Goal: Task Accomplishment & Management: Use online tool/utility

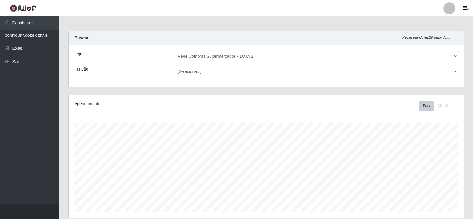
select select "161"
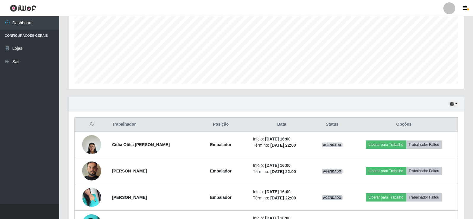
scroll to position [123, 395]
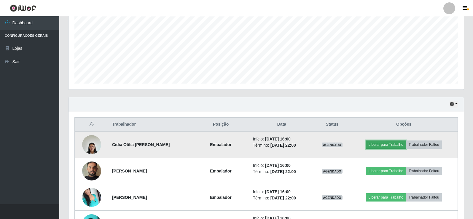
click at [386, 146] on button "Liberar para Trabalho" at bounding box center [386, 145] width 40 height 8
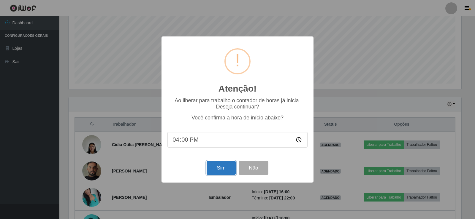
click at [218, 170] on button "Sim" at bounding box center [220, 168] width 29 height 14
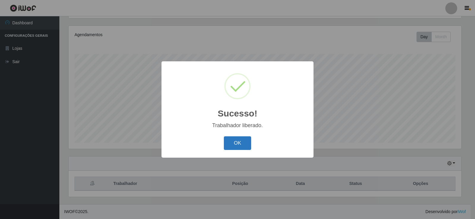
click at [241, 141] on button "OK" at bounding box center [238, 143] width 28 height 14
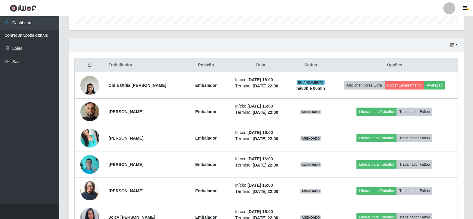
scroll to position [217, 0]
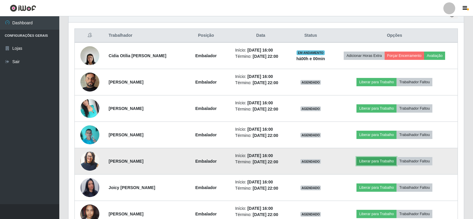
click at [370, 163] on button "Liberar para Trabalho" at bounding box center [377, 161] width 40 height 8
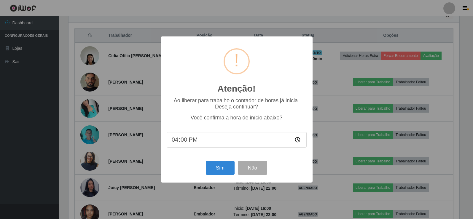
scroll to position [123, 392]
click at [216, 171] on button "Sim" at bounding box center [220, 168] width 29 height 14
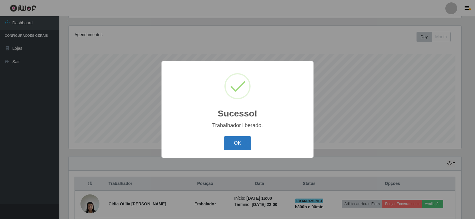
click at [238, 145] on button "OK" at bounding box center [238, 143] width 28 height 14
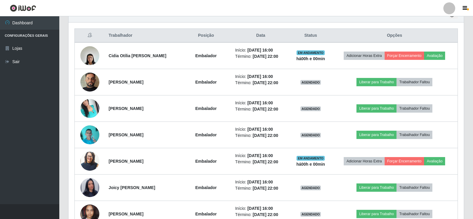
scroll to position [247, 0]
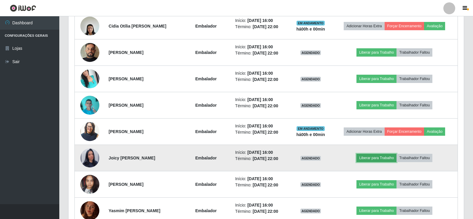
click at [382, 157] on button "Liberar para Trabalho" at bounding box center [377, 158] width 40 height 8
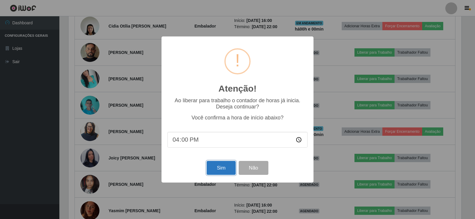
click at [217, 168] on button "Sim" at bounding box center [220, 168] width 29 height 14
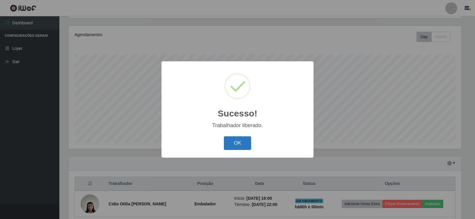
click at [231, 145] on button "OK" at bounding box center [238, 143] width 28 height 14
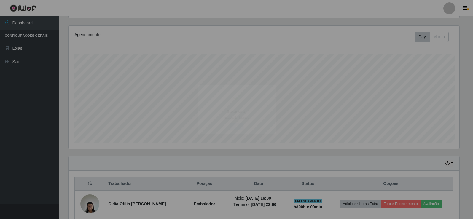
scroll to position [0, 0]
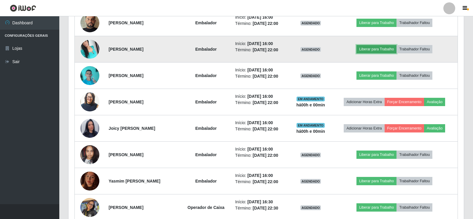
click at [391, 45] on button "Liberar para Trabalho" at bounding box center [377, 49] width 40 height 8
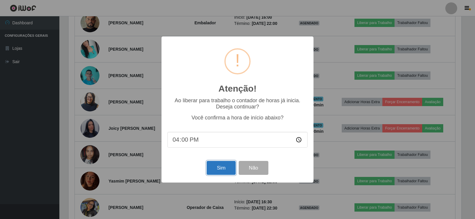
click at [219, 172] on button "Sim" at bounding box center [220, 168] width 29 height 14
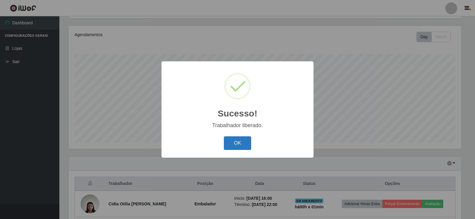
click at [234, 144] on button "OK" at bounding box center [238, 143] width 28 height 14
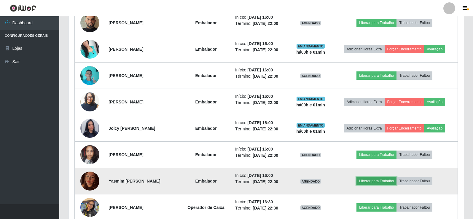
click at [390, 182] on button "Liberar para Trabalho" at bounding box center [377, 181] width 40 height 8
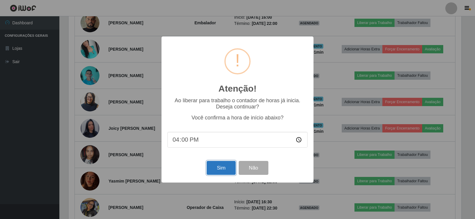
click at [226, 167] on button "Sim" at bounding box center [220, 168] width 29 height 14
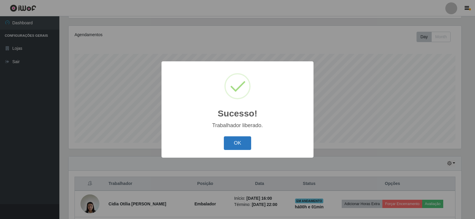
click at [241, 144] on button "OK" at bounding box center [238, 143] width 28 height 14
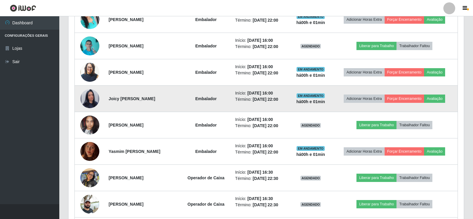
scroll to position [336, 0]
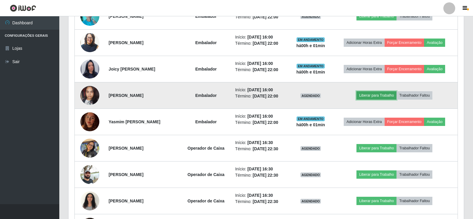
click at [386, 95] on button "Liberar para Trabalho" at bounding box center [377, 95] width 40 height 8
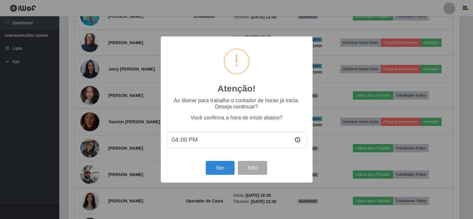
scroll to position [123, 392]
click at [209, 174] on button "Sim" at bounding box center [220, 168] width 29 height 14
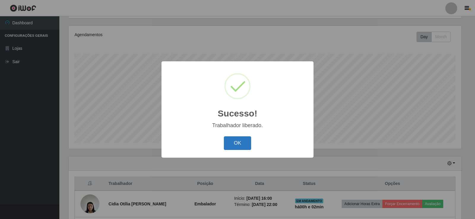
click at [236, 142] on button "OK" at bounding box center [238, 143] width 28 height 14
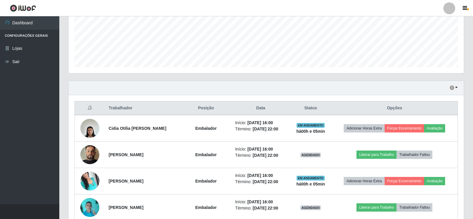
scroll to position [188, 0]
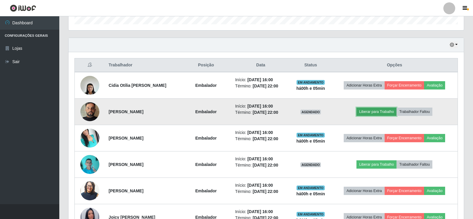
click at [378, 108] on button "Liberar para Trabalho" at bounding box center [377, 112] width 40 height 8
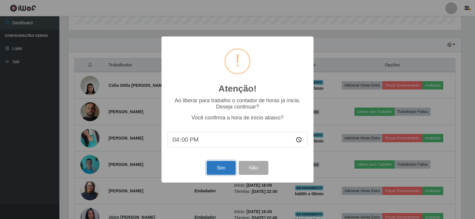
click at [226, 164] on button "Sim" at bounding box center [220, 168] width 29 height 14
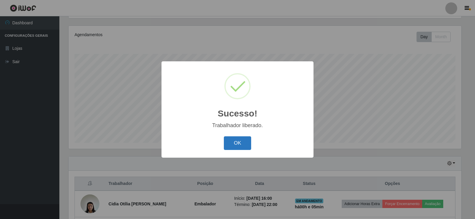
click at [236, 144] on button "OK" at bounding box center [238, 143] width 28 height 14
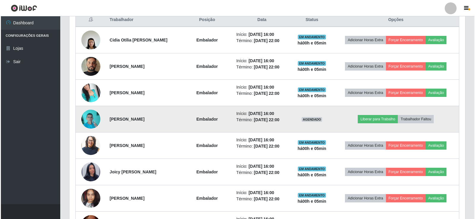
scroll to position [247, 0]
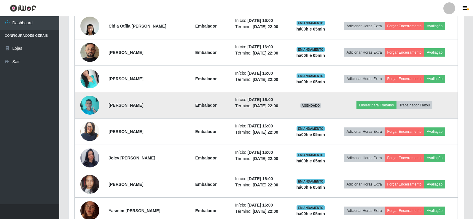
click at [92, 110] on img at bounding box center [89, 105] width 19 height 25
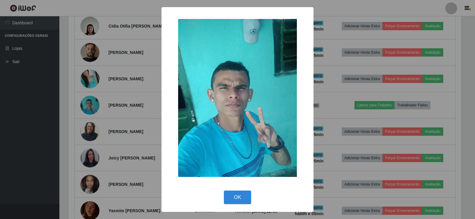
click at [238, 190] on div "OK Cancel" at bounding box center [237, 197] width 140 height 17
click at [241, 199] on button "OK" at bounding box center [238, 198] width 28 height 14
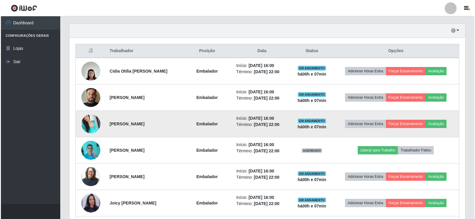
scroll to position [205, 0]
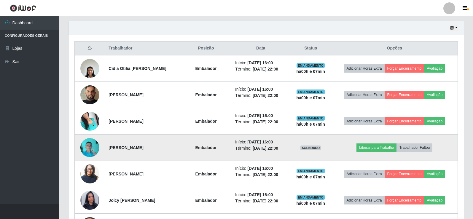
click at [88, 141] on img at bounding box center [89, 147] width 19 height 25
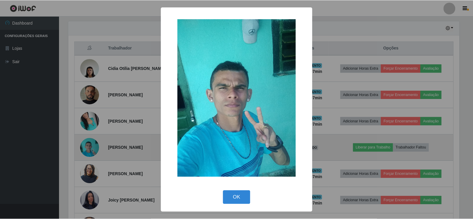
scroll to position [123, 392]
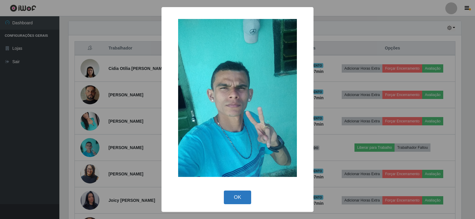
click at [235, 194] on button "OK" at bounding box center [238, 198] width 28 height 14
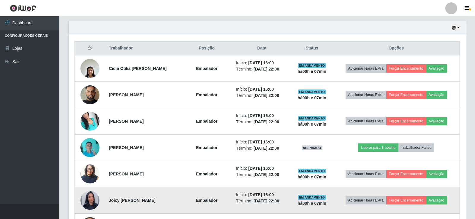
scroll to position [123, 395]
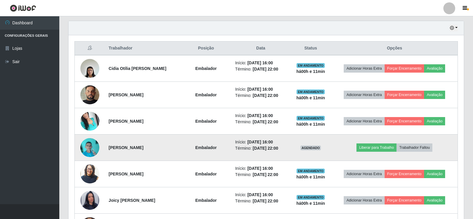
click at [441, 136] on td "Liberar para Trabalho Trabalhador Faltou" at bounding box center [395, 148] width 126 height 26
click at [382, 146] on button "Liberar para Trabalho" at bounding box center [377, 148] width 40 height 8
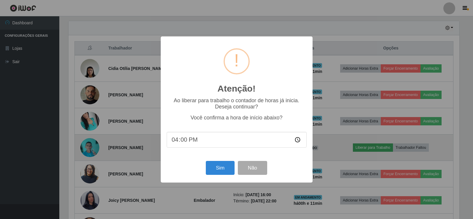
scroll to position [123, 392]
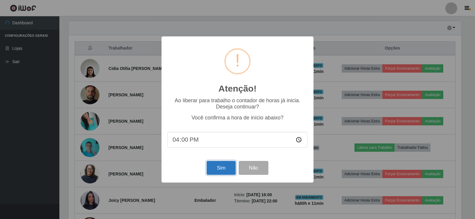
click at [215, 169] on button "Sim" at bounding box center [220, 168] width 29 height 14
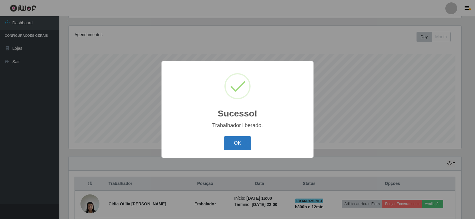
click at [231, 140] on button "OK" at bounding box center [238, 143] width 28 height 14
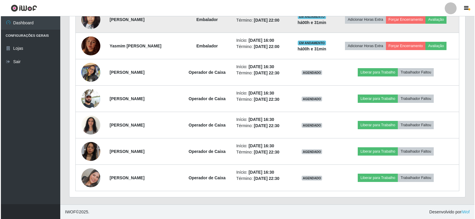
scroll to position [412, 0]
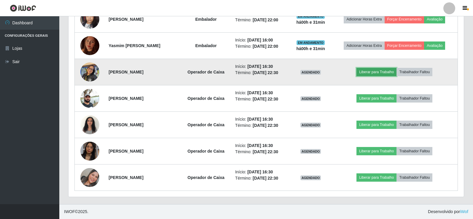
click at [383, 70] on button "Liberar para Trabalho" at bounding box center [377, 72] width 40 height 8
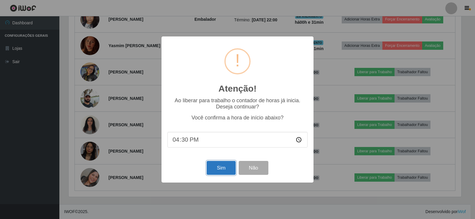
click at [227, 170] on button "Sim" at bounding box center [220, 168] width 29 height 14
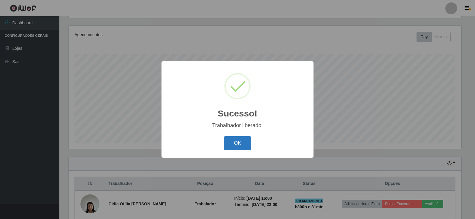
click at [236, 146] on button "OK" at bounding box center [238, 143] width 28 height 14
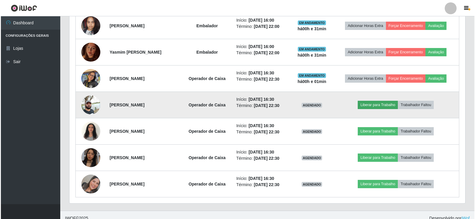
scroll to position [412, 0]
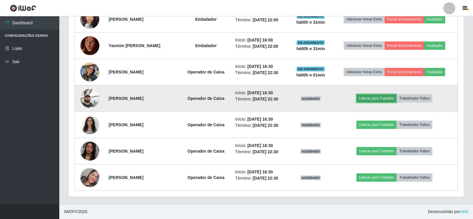
click at [377, 98] on button "Liberar para Trabalho" at bounding box center [377, 98] width 40 height 8
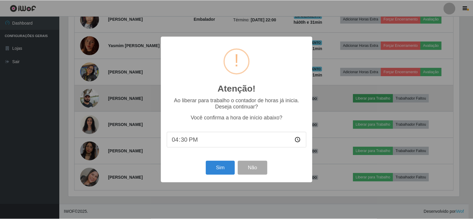
scroll to position [123, 392]
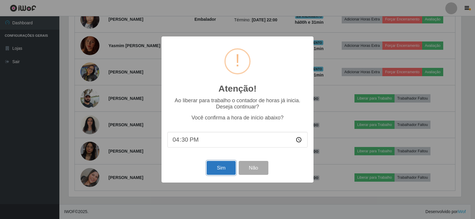
click at [218, 173] on button "Sim" at bounding box center [220, 168] width 29 height 14
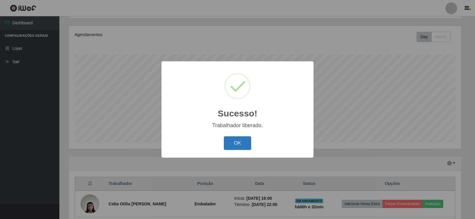
click at [245, 144] on button "OK" at bounding box center [238, 143] width 28 height 14
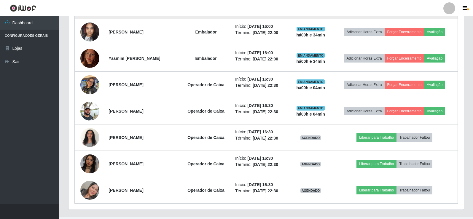
scroll to position [412, 0]
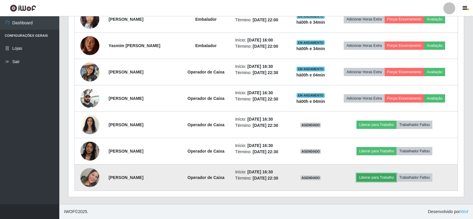
click at [387, 178] on button "Liberar para Trabalho" at bounding box center [377, 178] width 40 height 8
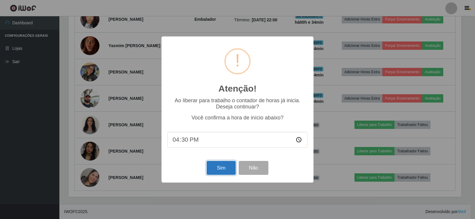
click at [218, 167] on button "Sim" at bounding box center [220, 168] width 29 height 14
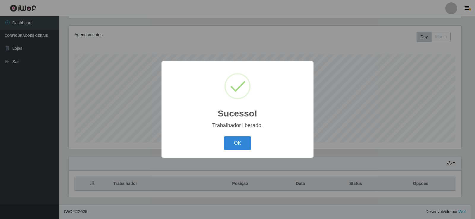
click at [231, 136] on div "OK Cancel" at bounding box center [237, 143] width 140 height 17
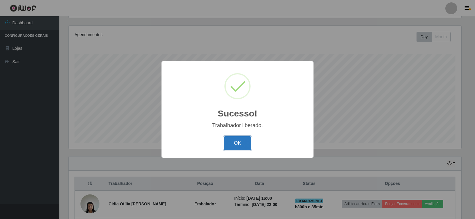
click at [236, 143] on button "OK" at bounding box center [238, 143] width 28 height 14
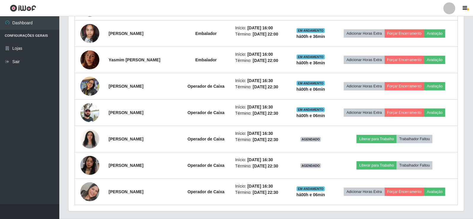
scroll to position [412, 0]
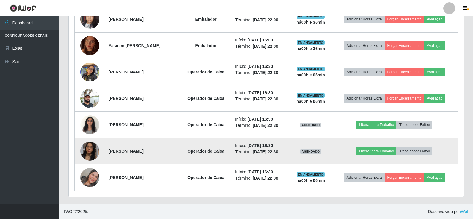
click at [377, 146] on td "Liberar para Trabalho Trabalhador Faltou" at bounding box center [395, 151] width 126 height 26
click at [378, 154] on button "Liberar para Trabalho" at bounding box center [377, 151] width 40 height 8
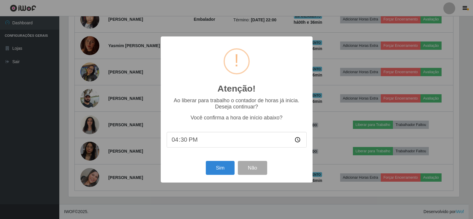
scroll to position [123, 392]
click at [223, 171] on button "Sim" at bounding box center [220, 168] width 29 height 14
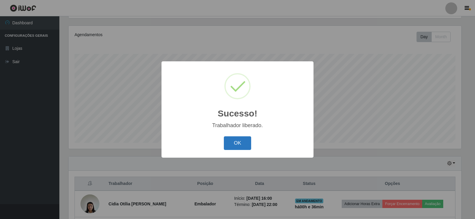
click at [233, 141] on button "OK" at bounding box center [238, 143] width 28 height 14
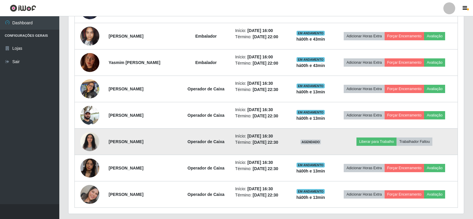
scroll to position [412, 0]
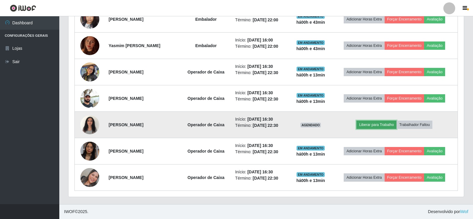
click at [386, 125] on button "Liberar para Trabalho" at bounding box center [377, 125] width 40 height 8
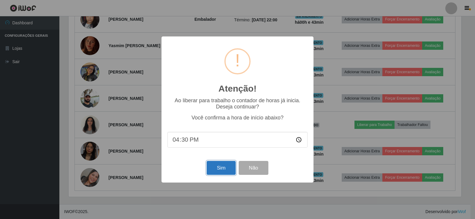
click at [221, 163] on button "Sim" at bounding box center [220, 168] width 29 height 14
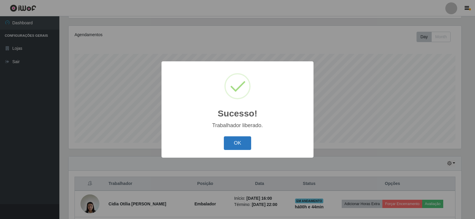
click at [243, 139] on button "OK" at bounding box center [238, 143] width 28 height 14
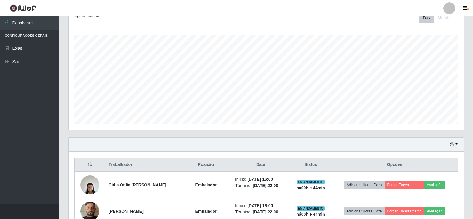
scroll to position [128, 0]
